Goal: Check status

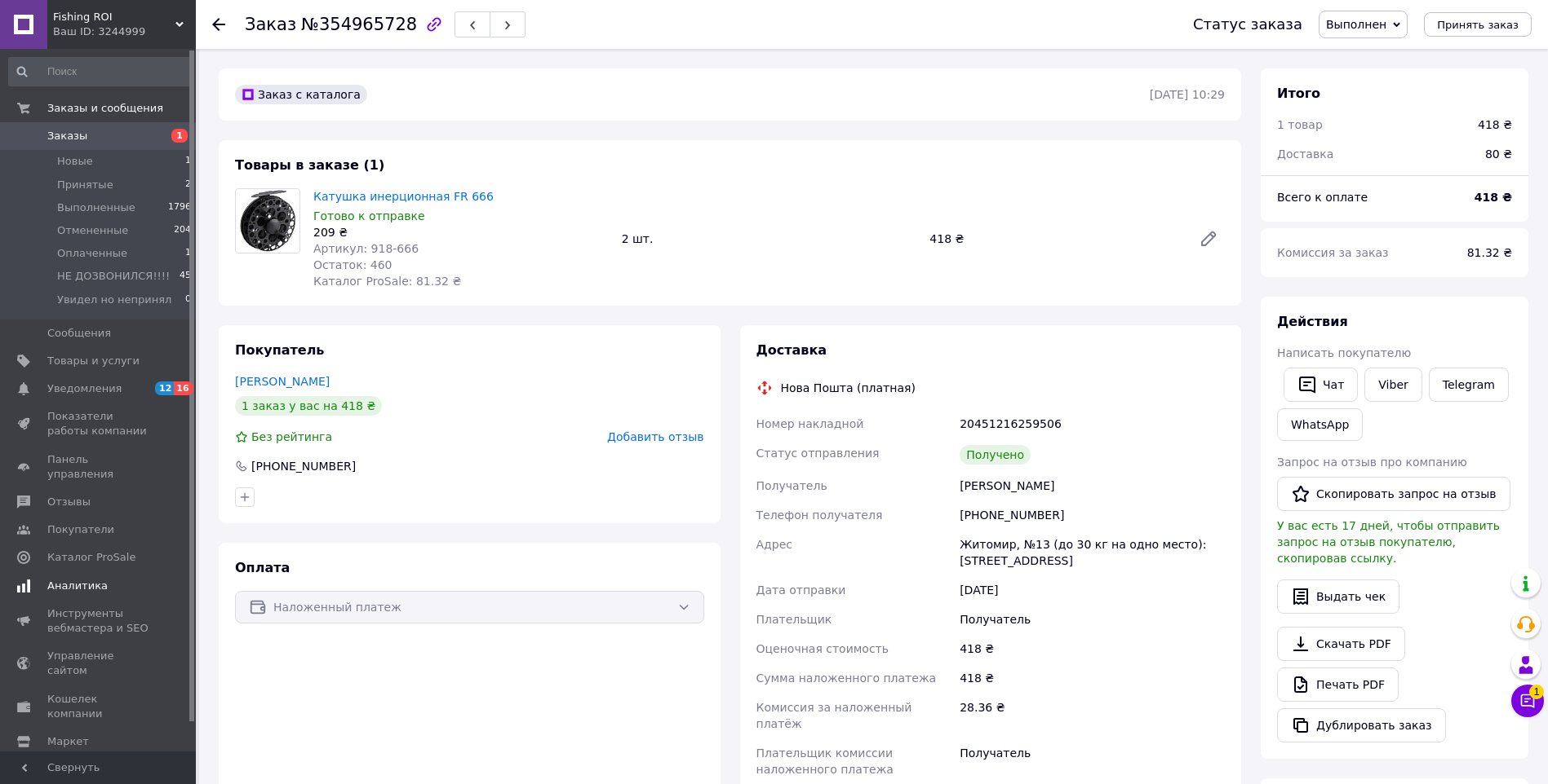
click at [78, 579] on span "Аналитика" at bounding box center [77, 586] width 60 height 14
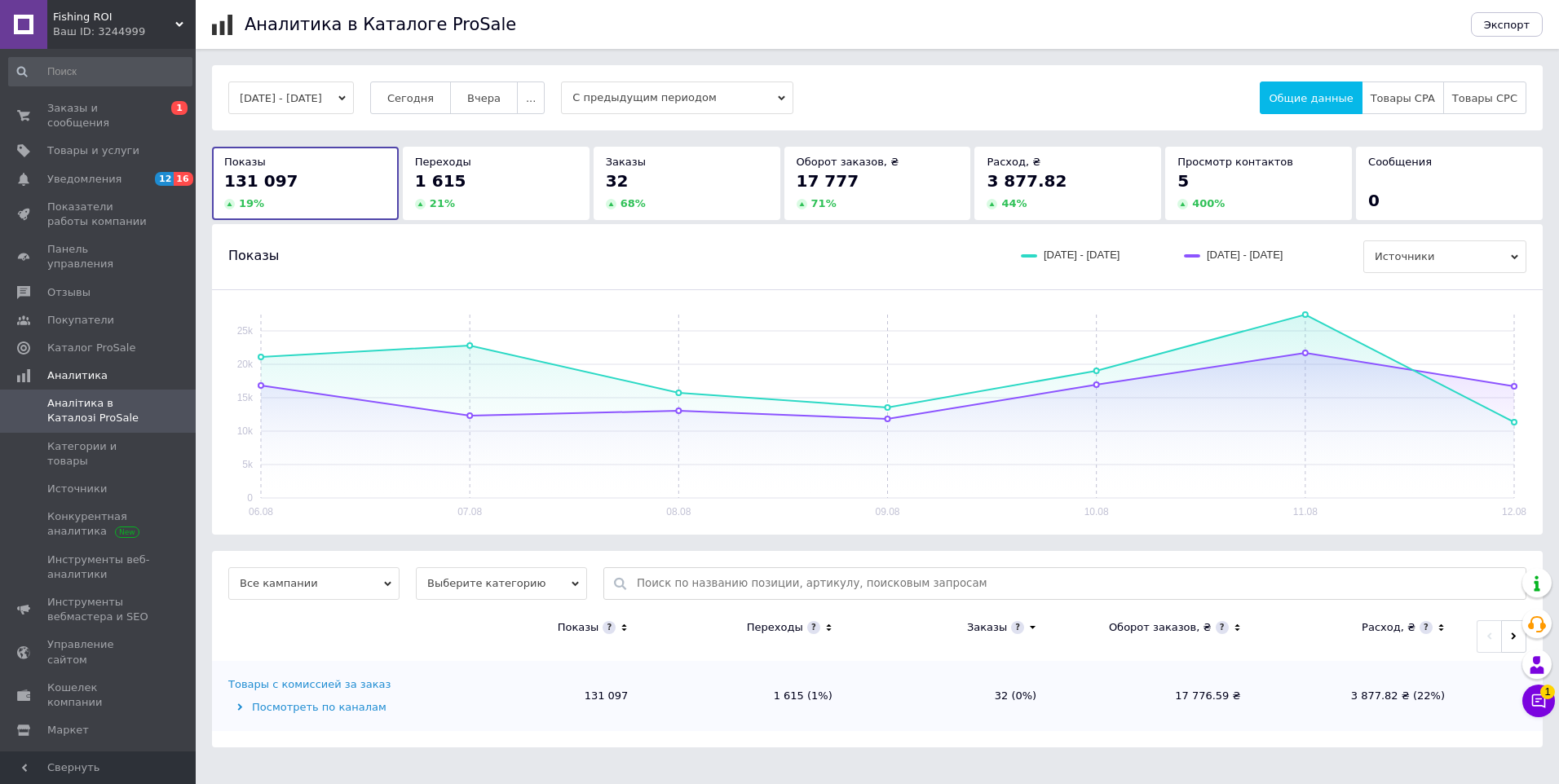
click at [354, 103] on button "[DATE] - [DATE]" at bounding box center [291, 97] width 126 height 33
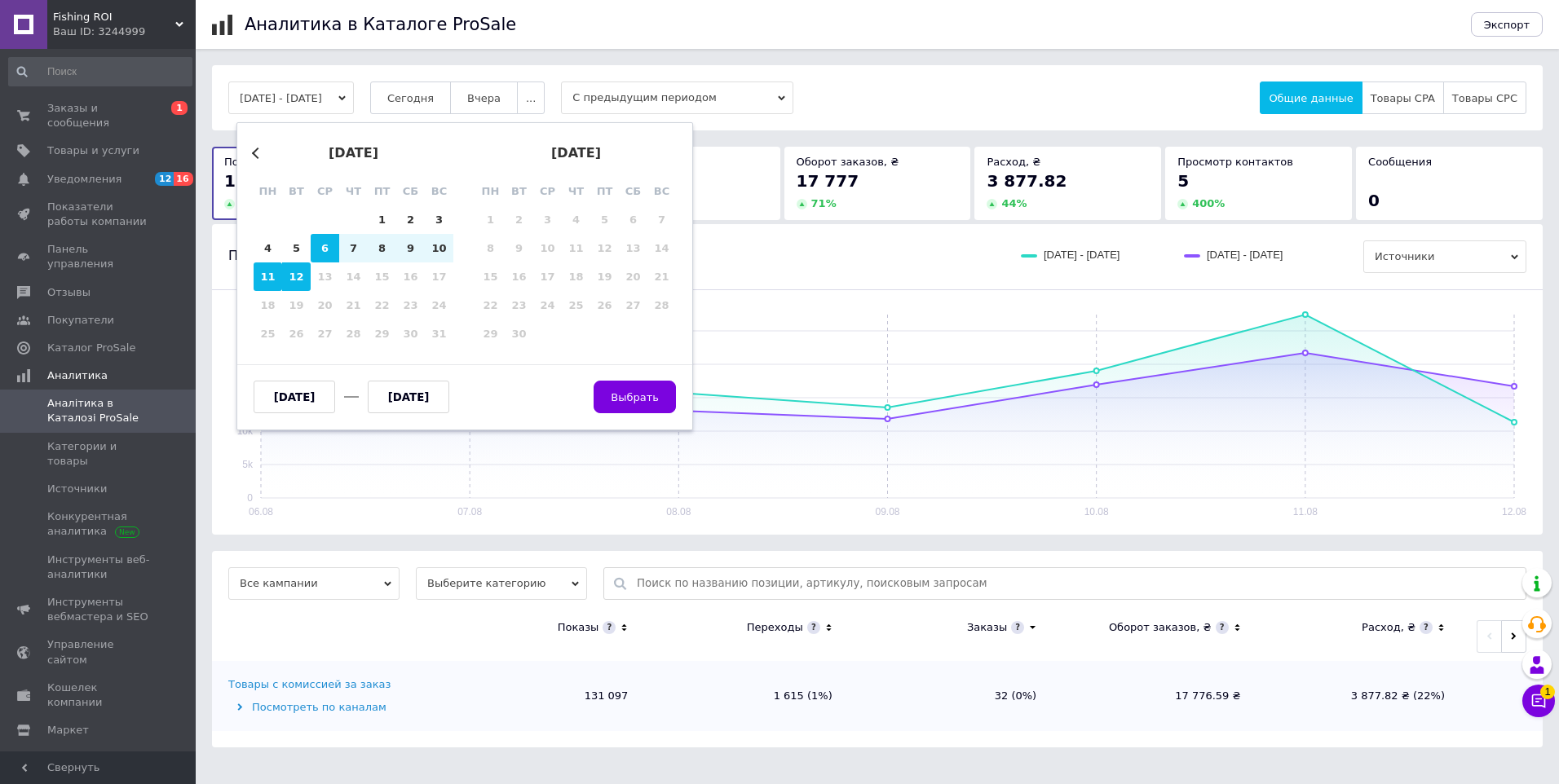
click at [264, 280] on div "11" at bounding box center [268, 277] width 29 height 29
type input "[DATE]"
click at [269, 277] on div "11" at bounding box center [268, 277] width 29 height 29
type input "[DATE]"
click at [647, 395] on span "Выбрать" at bounding box center [635, 397] width 48 height 13
